Goal: Transaction & Acquisition: Purchase product/service

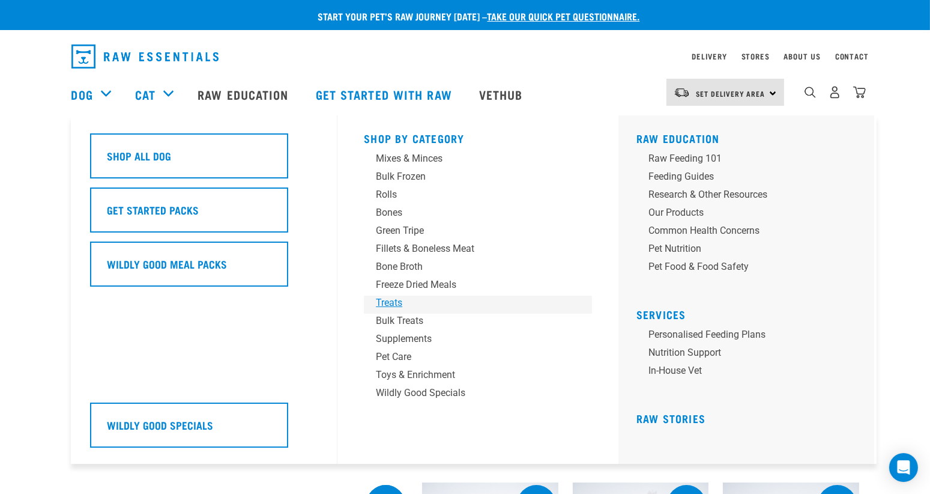
click at [389, 303] on div "Treats" at bounding box center [469, 302] width 187 height 14
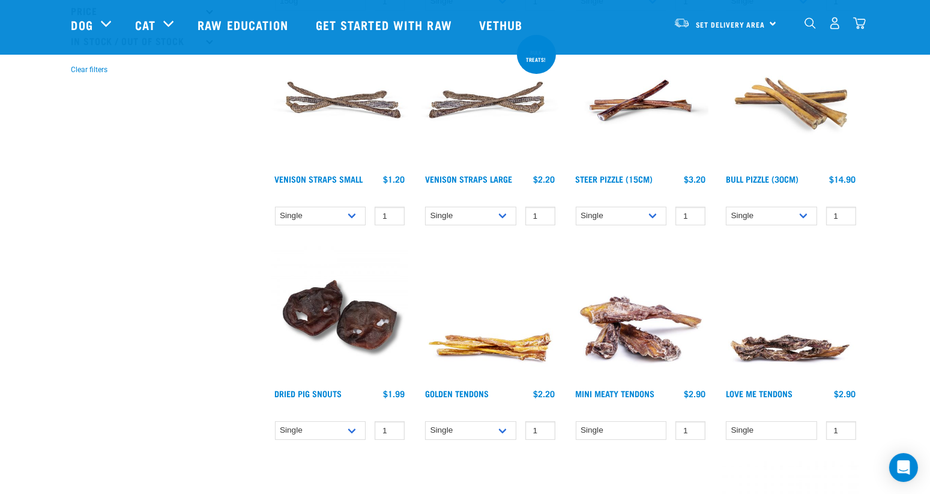
scroll to position [338, 0]
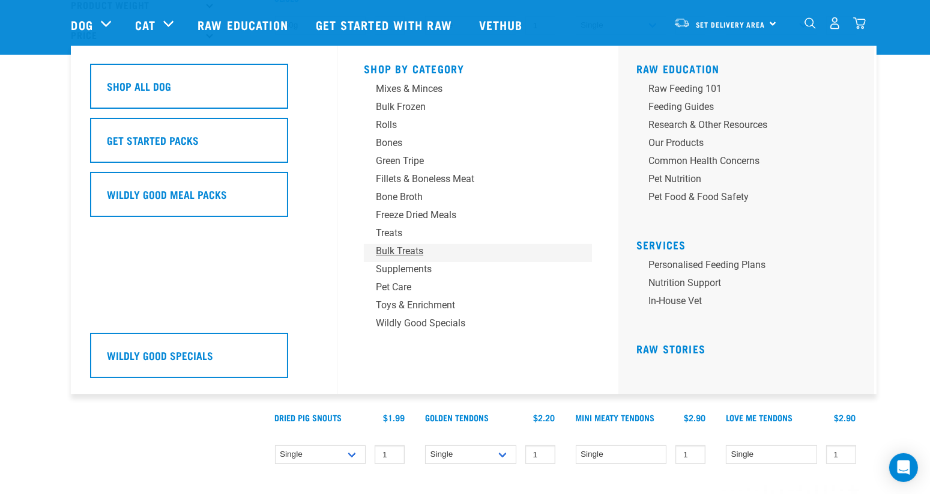
click at [398, 255] on div "Bulk Treats" at bounding box center [469, 251] width 187 height 14
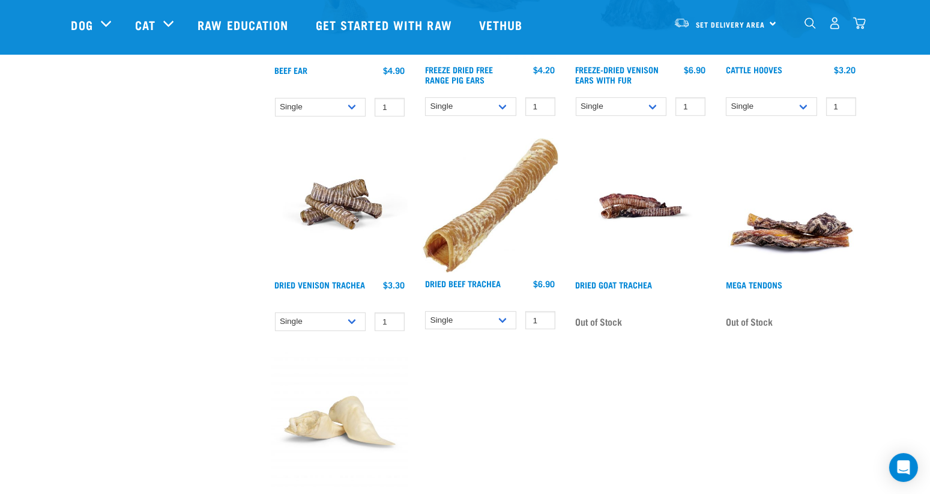
scroll to position [900, 0]
click at [298, 315] on select "Single 10 per pack 25 per pack" at bounding box center [320, 321] width 91 height 19
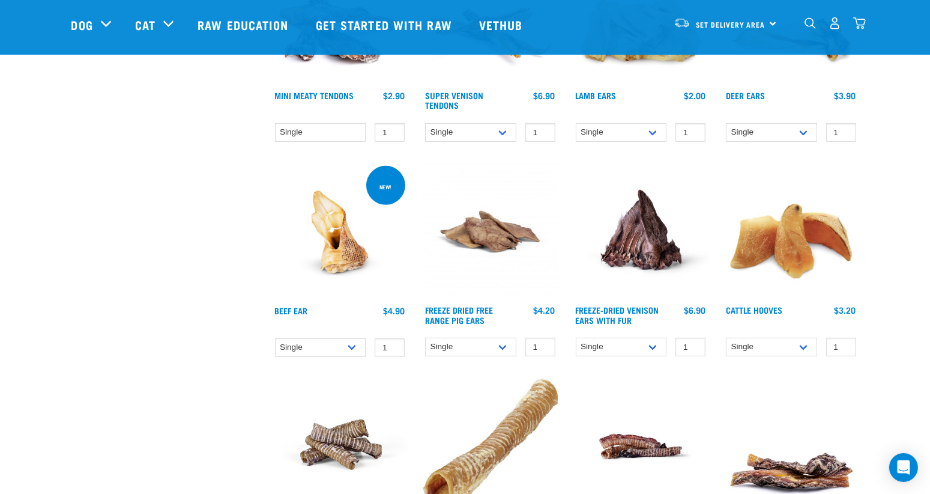
scroll to position [649, 0]
